Goal: Task Accomplishment & Management: Manage account settings

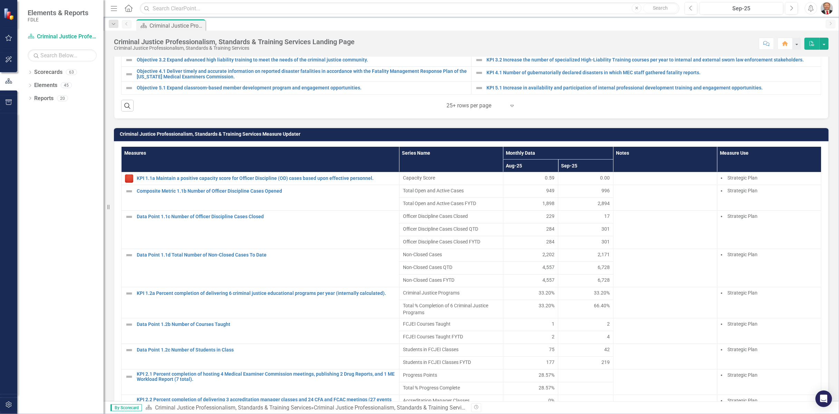
scroll to position [460, 0]
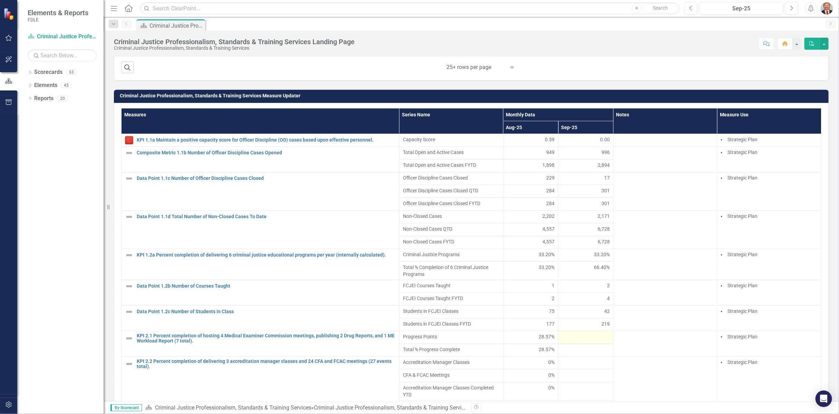
click at [580, 339] on td at bounding box center [586, 337] width 55 height 13
click at [520, 333] on div "28.57%" at bounding box center [531, 336] width 48 height 7
click at [577, 333] on div at bounding box center [586, 337] width 48 height 8
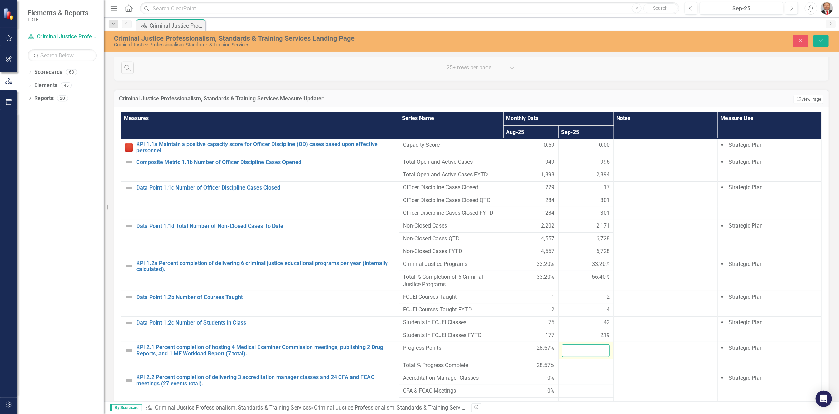
click at [579, 347] on input "number" at bounding box center [586, 350] width 48 height 13
type input "42.9"
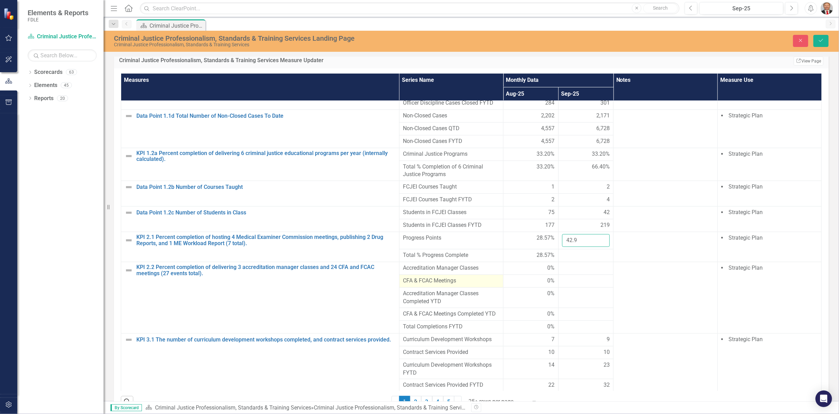
scroll to position [537, 0]
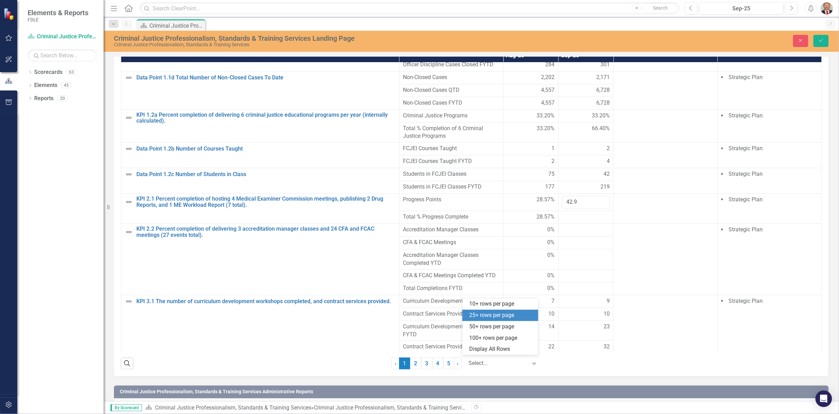
click at [532, 363] on icon "Expand" at bounding box center [534, 364] width 7 height 6
click at [488, 351] on div "Display All Rows" at bounding box center [501, 349] width 65 height 8
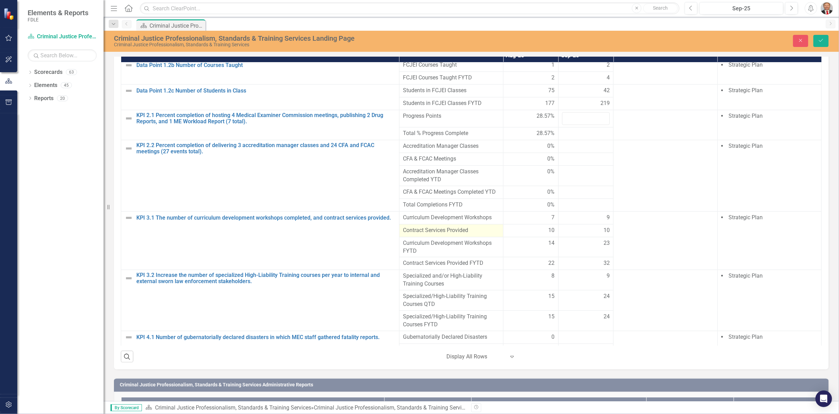
scroll to position [232, 0]
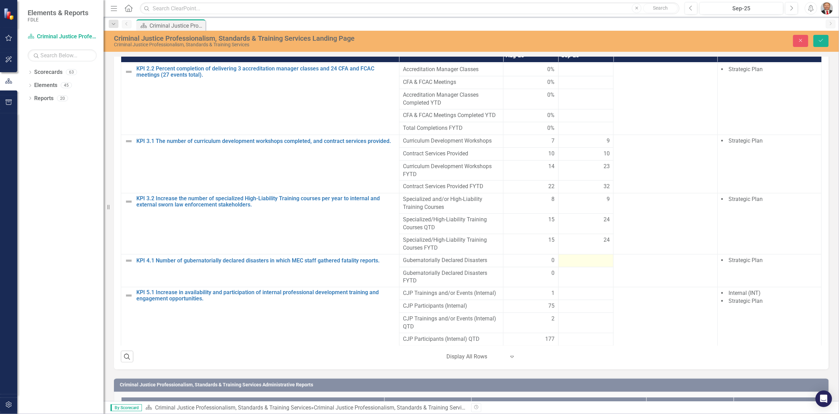
click at [586, 257] on div at bounding box center [586, 261] width 48 height 8
click at [576, 257] on input "number" at bounding box center [586, 263] width 48 height 13
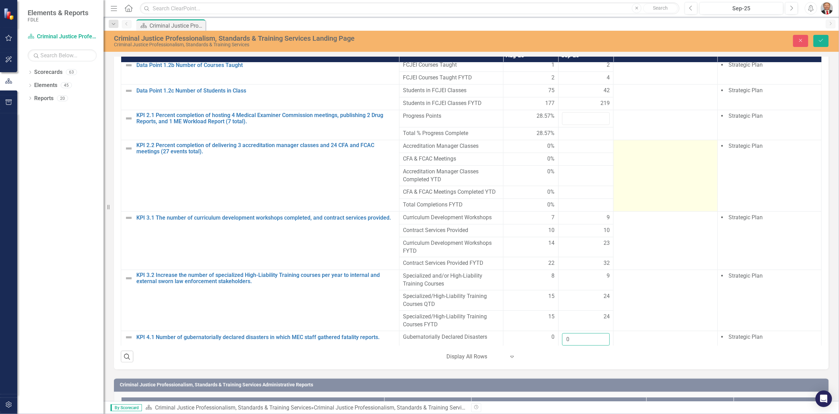
scroll to position [78, 0]
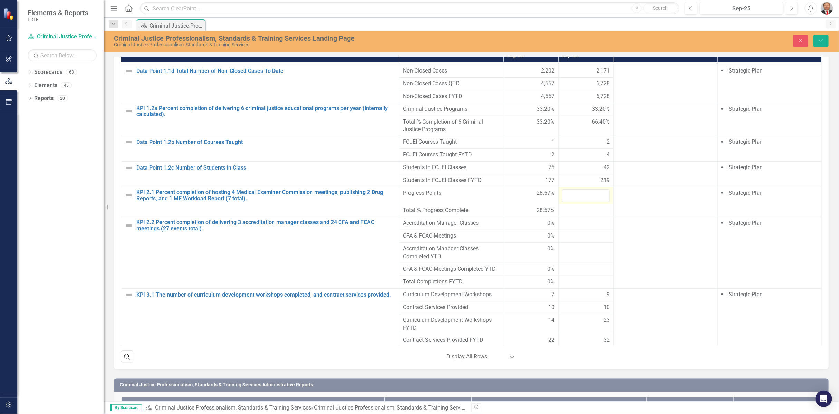
type input "0"
click at [569, 191] on input "number" at bounding box center [586, 195] width 48 height 13
type input "42.9"
click at [822, 42] on icon "Save" at bounding box center [821, 40] width 6 height 5
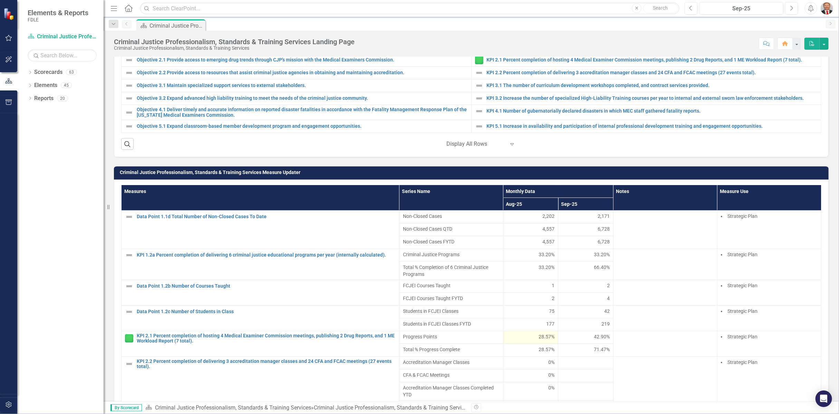
scroll to position [115, 0]
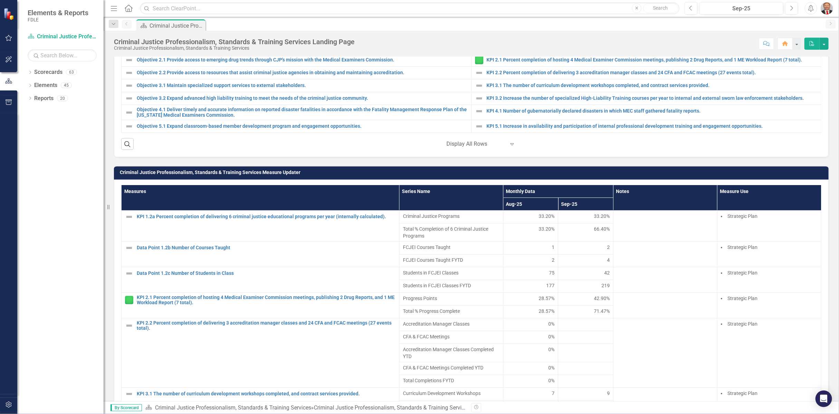
click at [574, 308] on div "71.47%" at bounding box center [586, 311] width 48 height 7
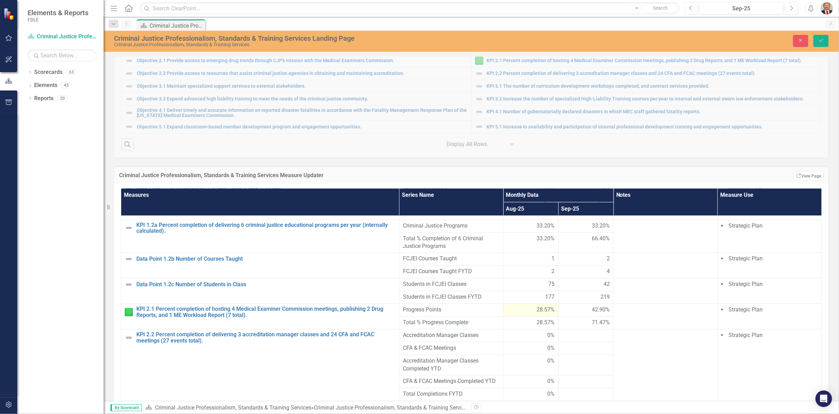
click at [520, 307] on div "28.57%" at bounding box center [531, 310] width 48 height 8
click at [568, 308] on div "42.90%" at bounding box center [586, 310] width 48 height 8
click at [573, 306] on div "42.90%" at bounding box center [586, 310] width 48 height 8
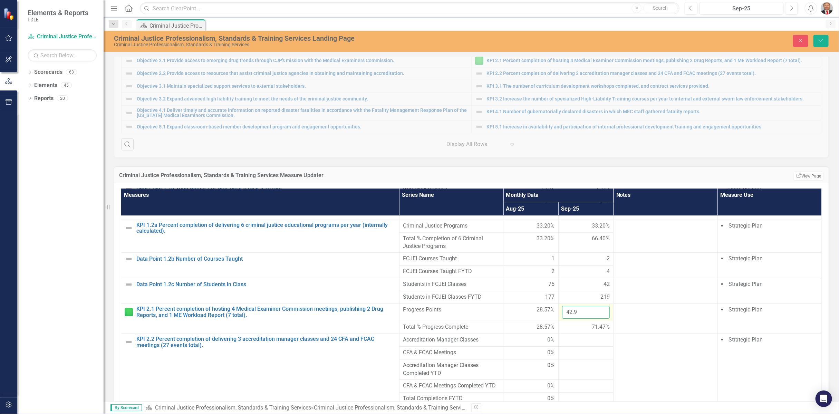
drag, startPoint x: 573, startPoint y: 307, endPoint x: 555, endPoint y: 307, distance: 18.3
click at [559, 307] on td "42.9" at bounding box center [586, 312] width 55 height 17
type input "14.3"
click button "Save" at bounding box center [821, 41] width 15 height 12
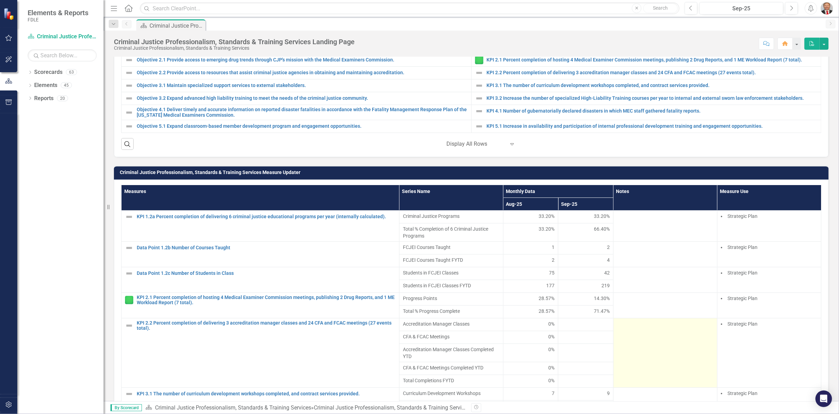
click at [637, 354] on td at bounding box center [666, 352] width 104 height 69
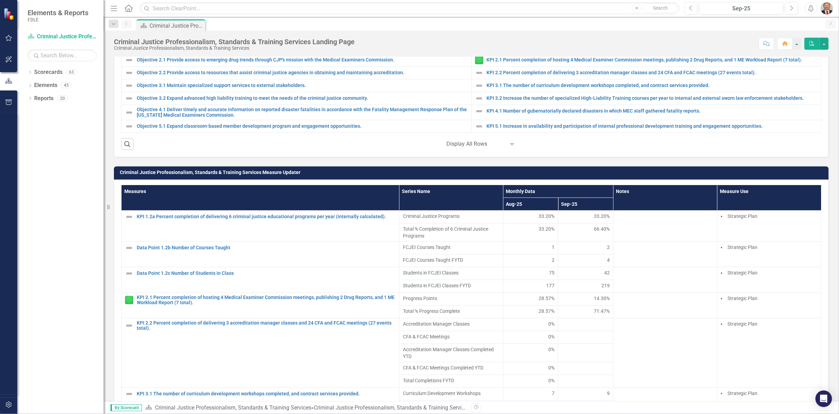
click at [577, 309] on div "71.47%" at bounding box center [586, 311] width 48 height 7
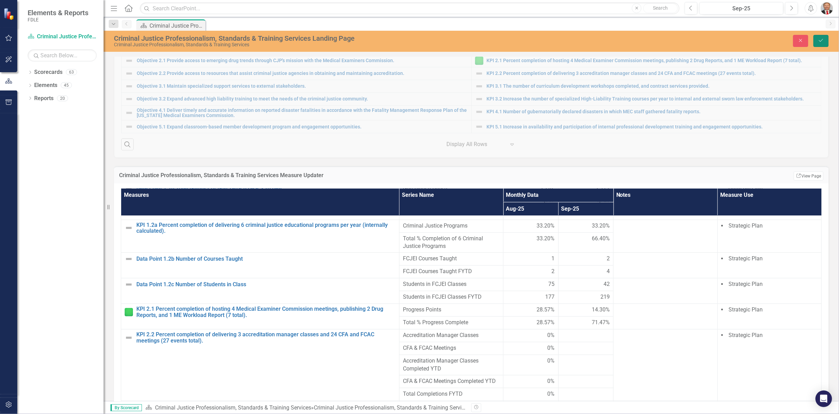
click at [820, 41] on icon "submit" at bounding box center [821, 40] width 4 height 3
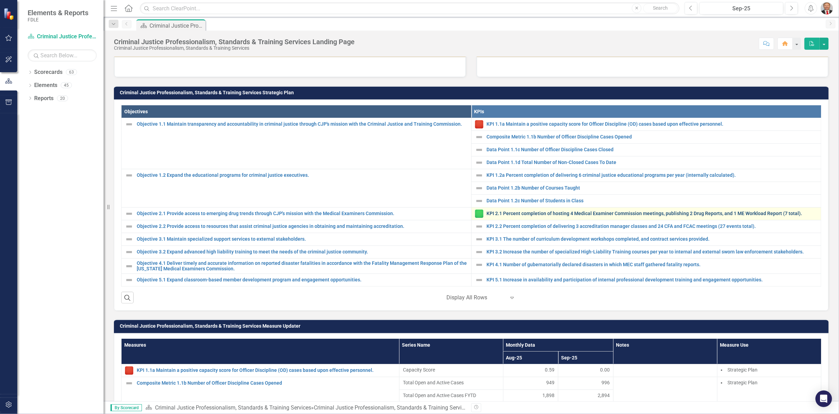
scroll to position [0, 0]
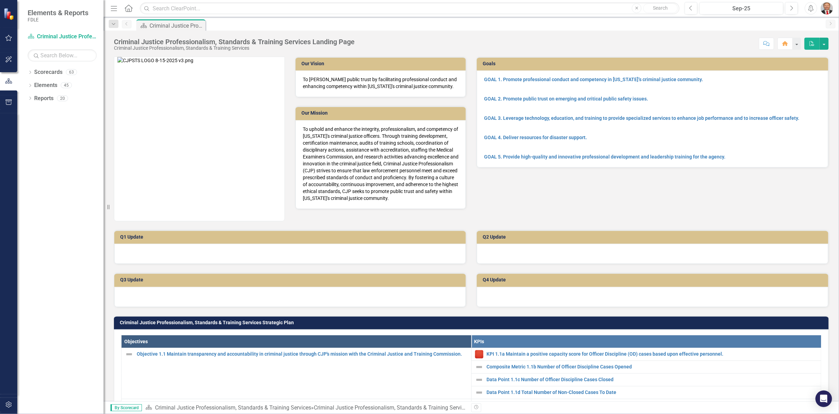
click at [619, 41] on div "Score: N/A Sep-25 Completed Comment Home PDF" at bounding box center [593, 44] width 471 height 12
